Goal: Entertainment & Leisure: Consume media (video, audio)

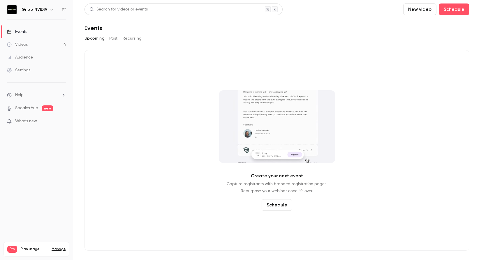
click at [27, 44] on div "Videos" at bounding box center [17, 45] width 21 height 6
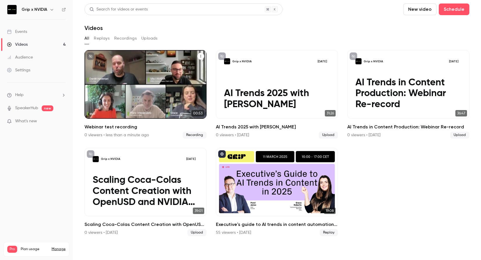
click at [135, 81] on div "Grip x NVIDIA [DATE] Webinar test recording" at bounding box center [145, 84] width 122 height 69
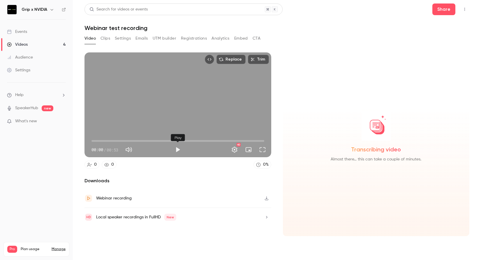
click at [180, 148] on button "Play" at bounding box center [178, 150] width 12 height 12
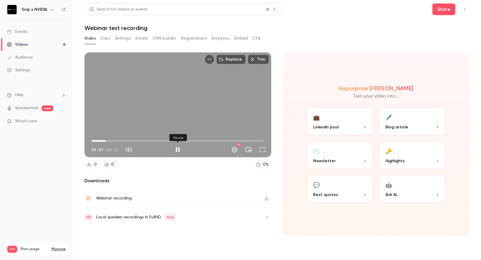
click at [179, 148] on button "Pause" at bounding box center [178, 150] width 12 height 12
click at [179, 149] on button "Play" at bounding box center [178, 150] width 12 height 12
click at [178, 148] on button "Pause" at bounding box center [178, 150] width 12 height 12
click at [177, 151] on button "Play" at bounding box center [178, 150] width 12 height 12
click at [102, 142] on span "00:03" at bounding box center [177, 140] width 173 height 9
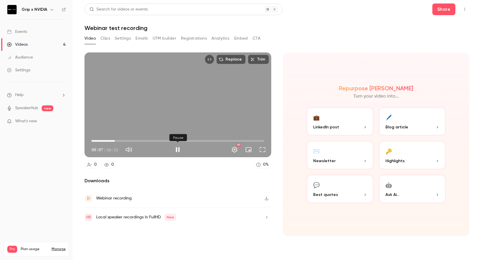
click at [179, 152] on button "Pause" at bounding box center [178, 150] width 12 height 12
click at [176, 149] on button "Play" at bounding box center [178, 150] width 12 height 12
click at [176, 149] on button "Pause" at bounding box center [178, 150] width 12 height 12
click at [94, 140] on span "00:08" at bounding box center [177, 140] width 173 height 9
click at [179, 149] on button "Play" at bounding box center [178, 150] width 12 height 12
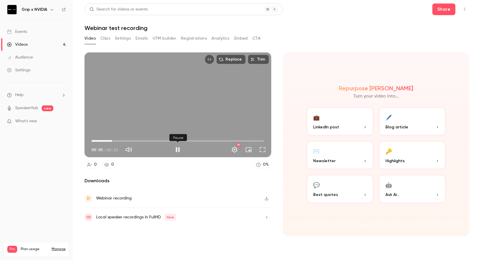
click at [182, 150] on button "Pause" at bounding box center [178, 150] width 12 height 12
click at [214, 140] on span "00:06" at bounding box center [177, 140] width 173 height 9
click at [177, 150] on button "Play" at bounding box center [178, 150] width 12 height 12
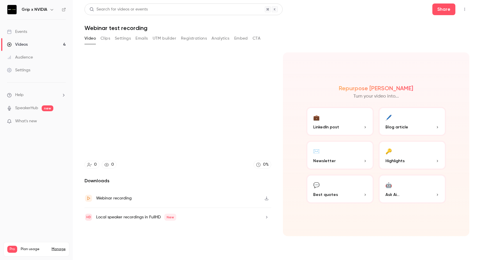
click at [178, 149] on video at bounding box center [177, 104] width 187 height 105
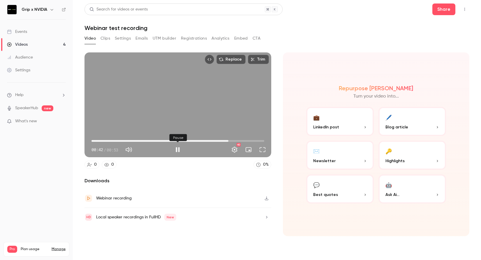
click at [176, 147] on button "Pause" at bounding box center [178, 150] width 12 height 12
click at [177, 151] on button "Play" at bounding box center [178, 150] width 12 height 12
drag, startPoint x: 216, startPoint y: 142, endPoint x: 152, endPoint y: 141, distance: 64.1
click at [152, 141] on span "00:18" at bounding box center [177, 140] width 173 height 9
click at [94, 141] on span "00:22" at bounding box center [177, 140] width 173 height 9
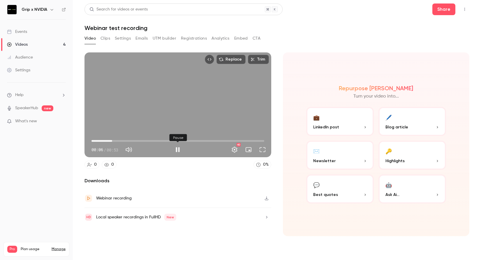
click at [178, 151] on button "Pause" at bounding box center [178, 150] width 12 height 12
type input "***"
